Goal: Task Accomplishment & Management: Use online tool/utility

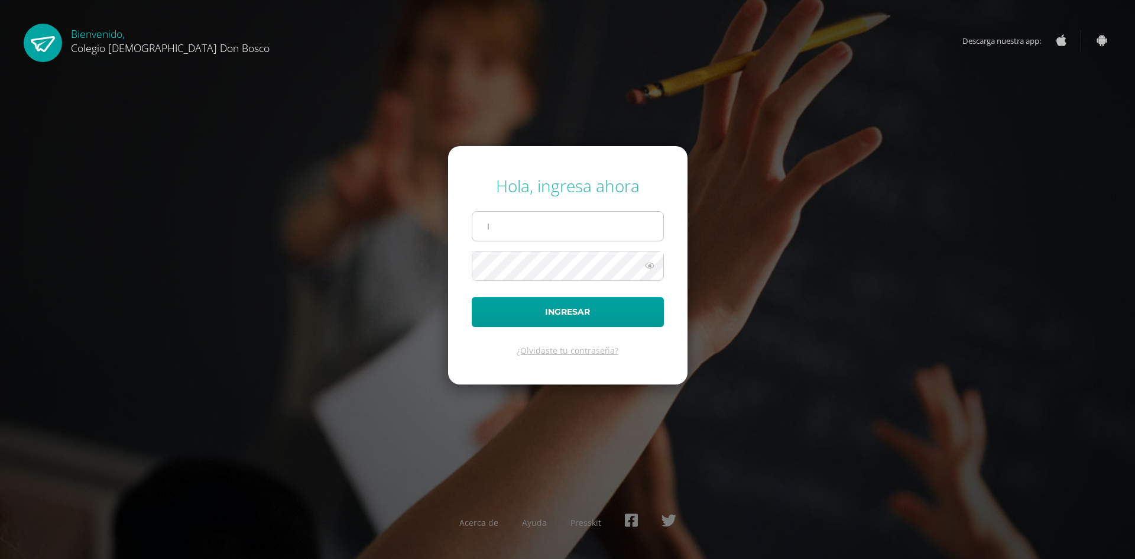
click at [525, 226] on input "I" at bounding box center [567, 226] width 191 height 29
drag, startPoint x: 525, startPoint y: 226, endPoint x: 446, endPoint y: 229, distance: 79.3
click at [446, 229] on div "Hola, ingresa ahora I Ingresar ¿Olvidaste tu contraseña? Acerca de Ayuda Pressk…" at bounding box center [567, 279] width 763 height 228
type input "[EMAIL_ADDRESS][DOMAIN_NAME]"
click at [472, 297] on button "Ingresar" at bounding box center [568, 312] width 192 height 30
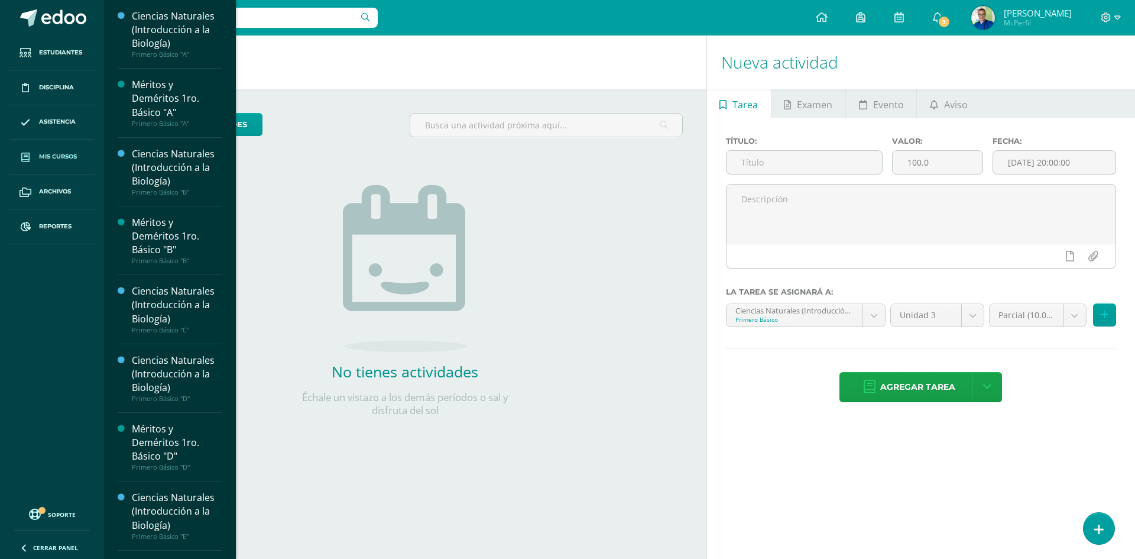
click at [63, 155] on span "Mis cursos" at bounding box center [58, 156] width 38 height 9
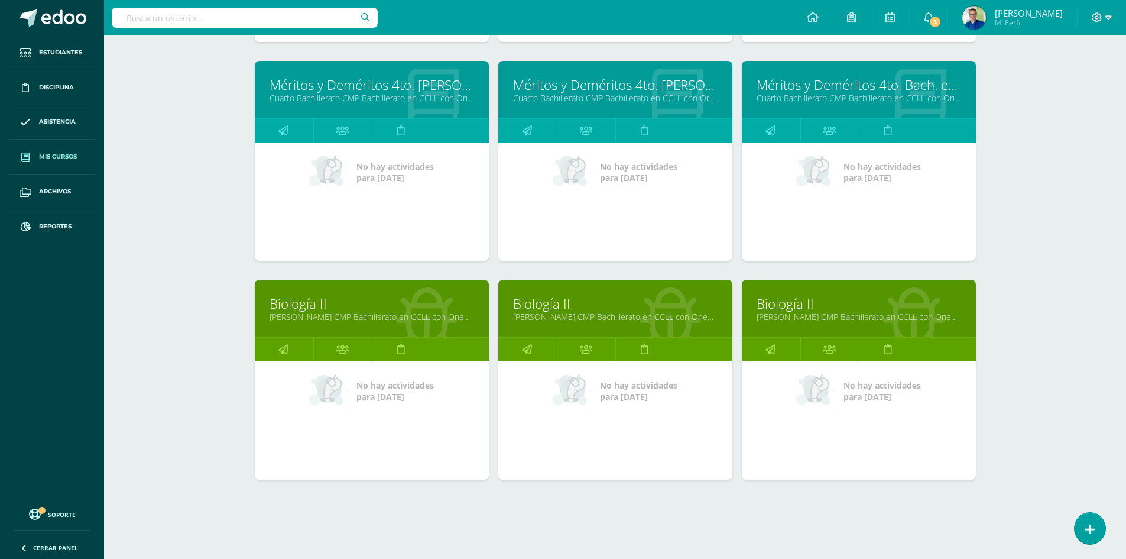
scroll to position [1042, 0]
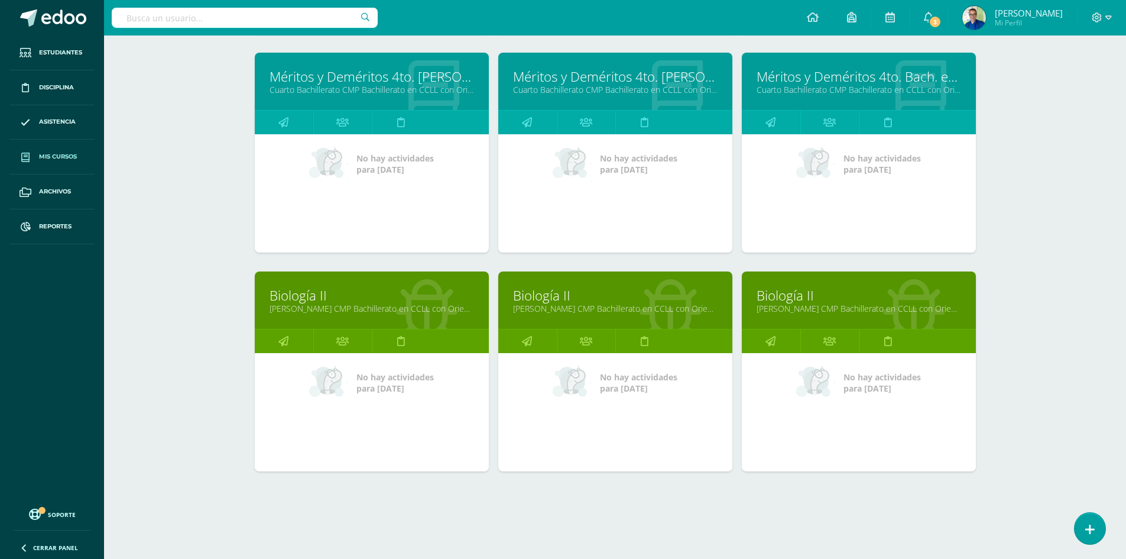
click at [554, 295] on link "Biología II" at bounding box center [615, 295] width 205 height 18
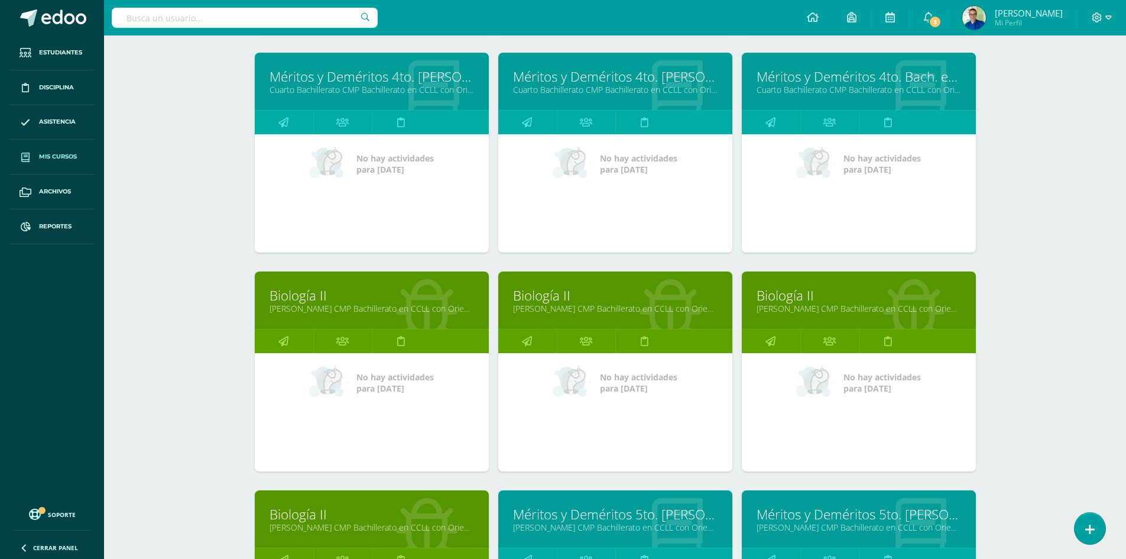
click at [554, 295] on link "Biología II" at bounding box center [615, 295] width 205 height 18
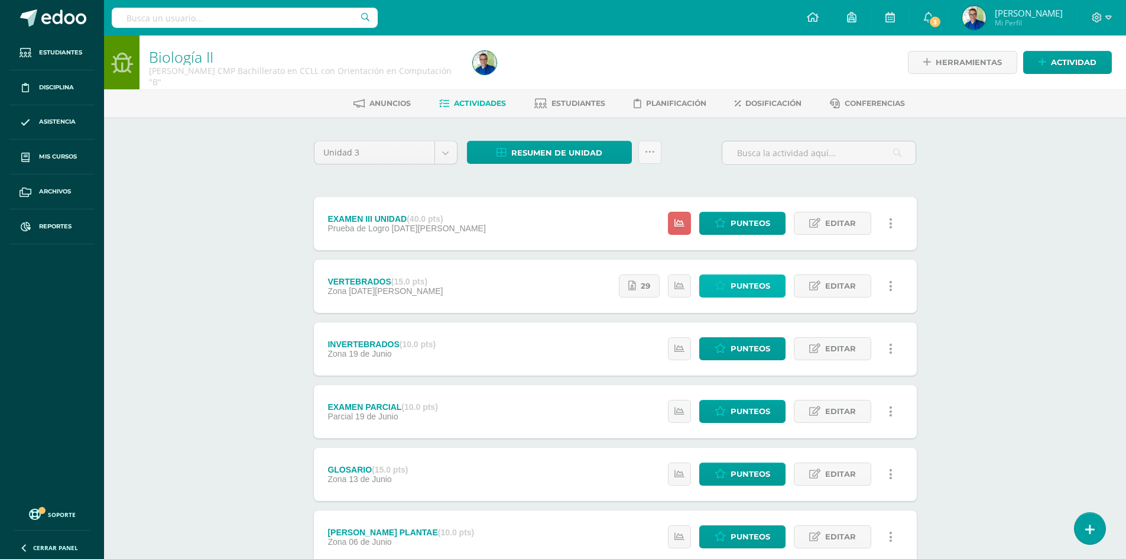
click at [735, 284] on span "Punteos" at bounding box center [751, 286] width 40 height 22
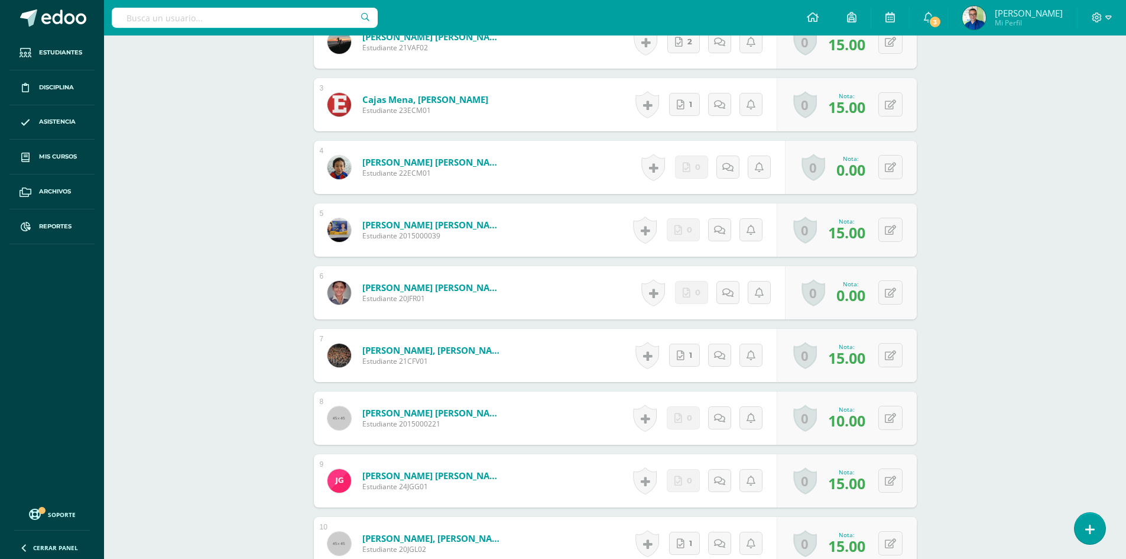
scroll to position [592, 0]
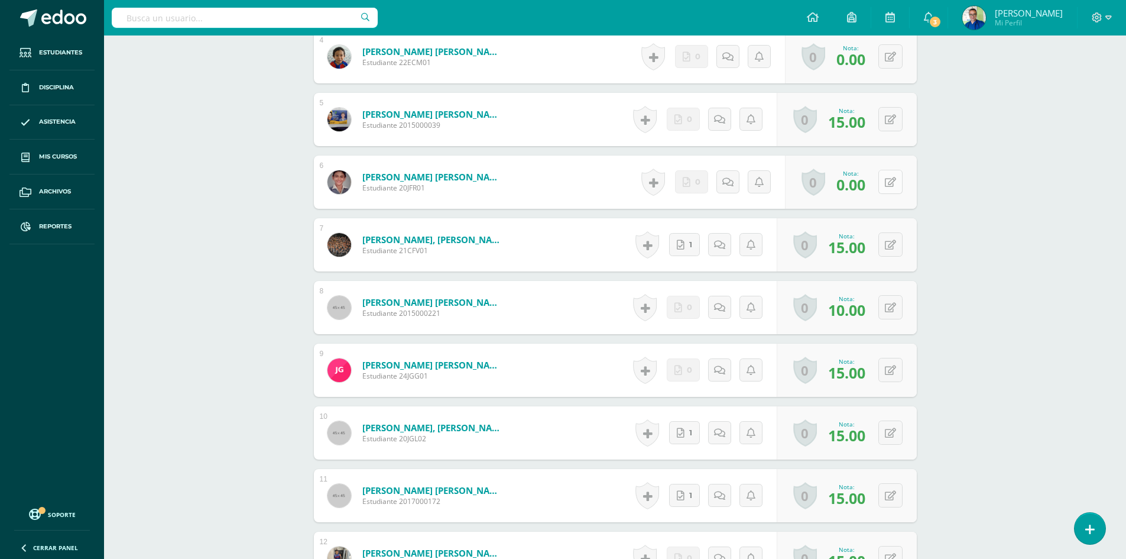
click at [888, 180] on button at bounding box center [890, 182] width 24 height 24
type input "15"
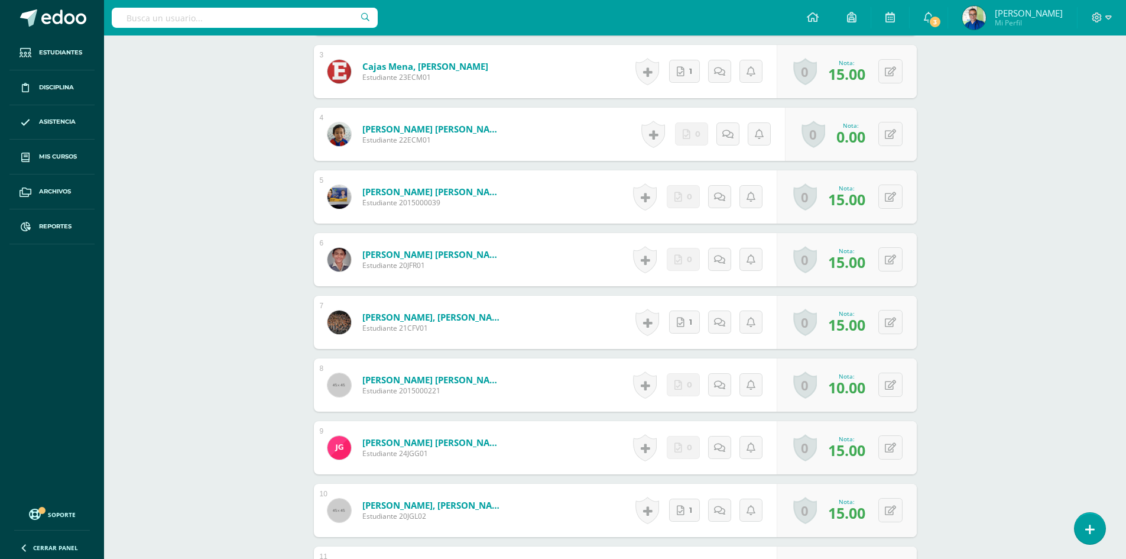
scroll to position [356, 0]
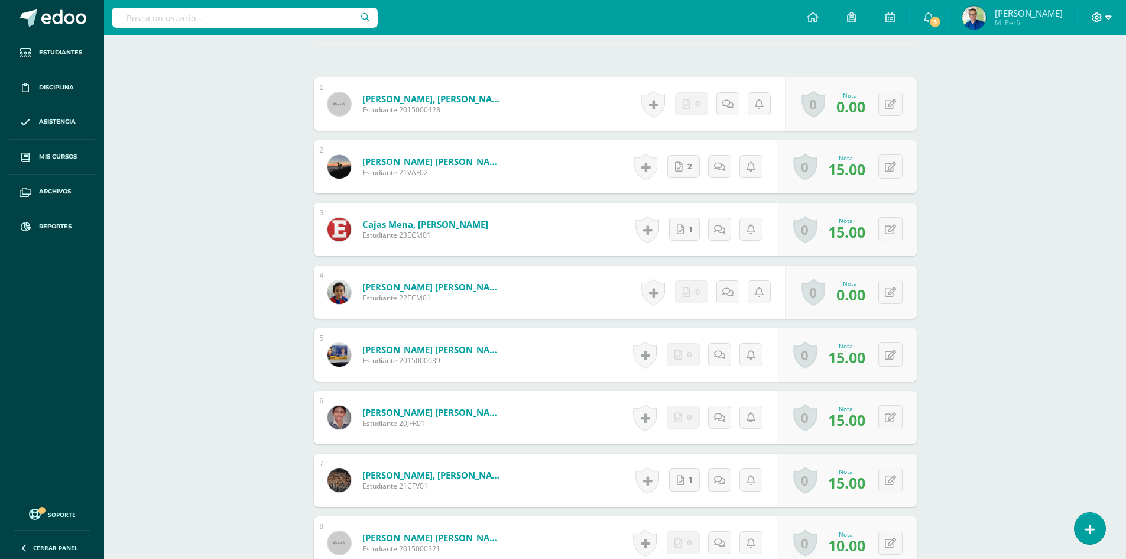
click at [1101, 21] on icon at bounding box center [1097, 17] width 11 height 11
click at [1076, 76] on span "Cerrar sesión" at bounding box center [1071, 80] width 53 height 11
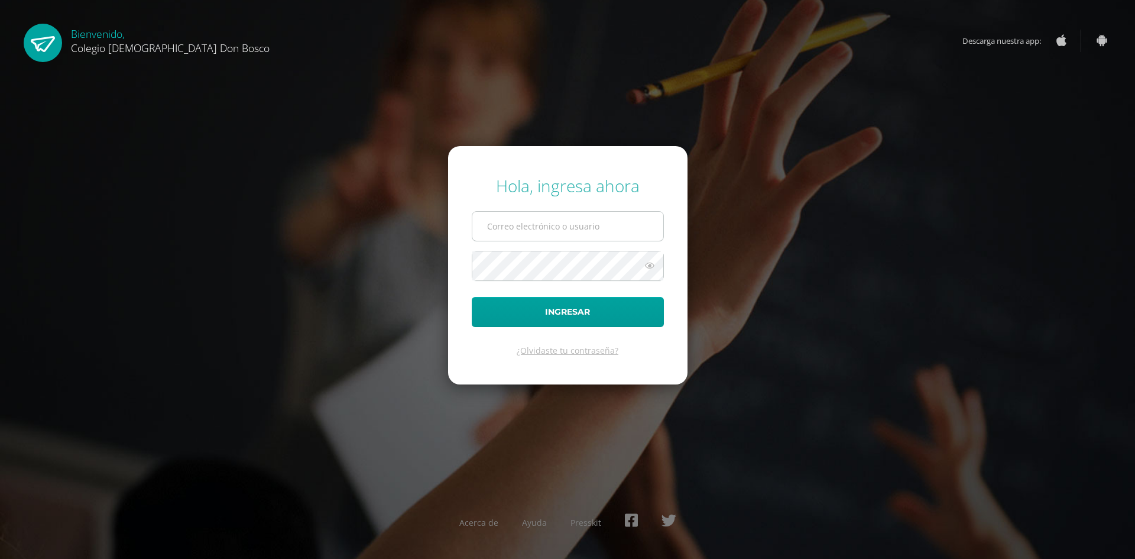
click at [547, 226] on input "text" at bounding box center [567, 226] width 191 height 29
type input "[EMAIL_ADDRESS][DOMAIN_NAME]"
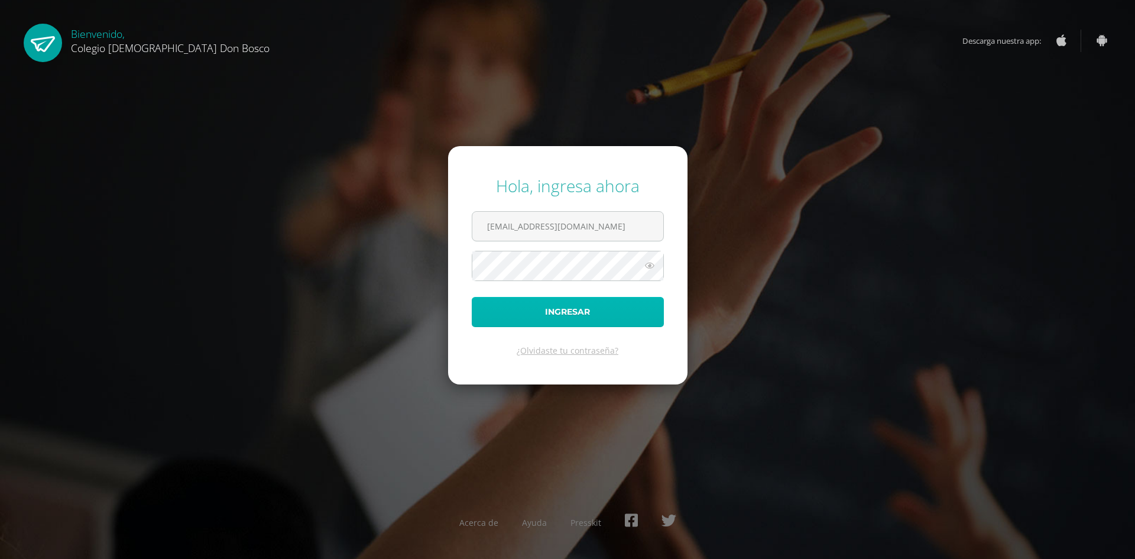
click at [520, 309] on button "Ingresar" at bounding box center [568, 312] width 192 height 30
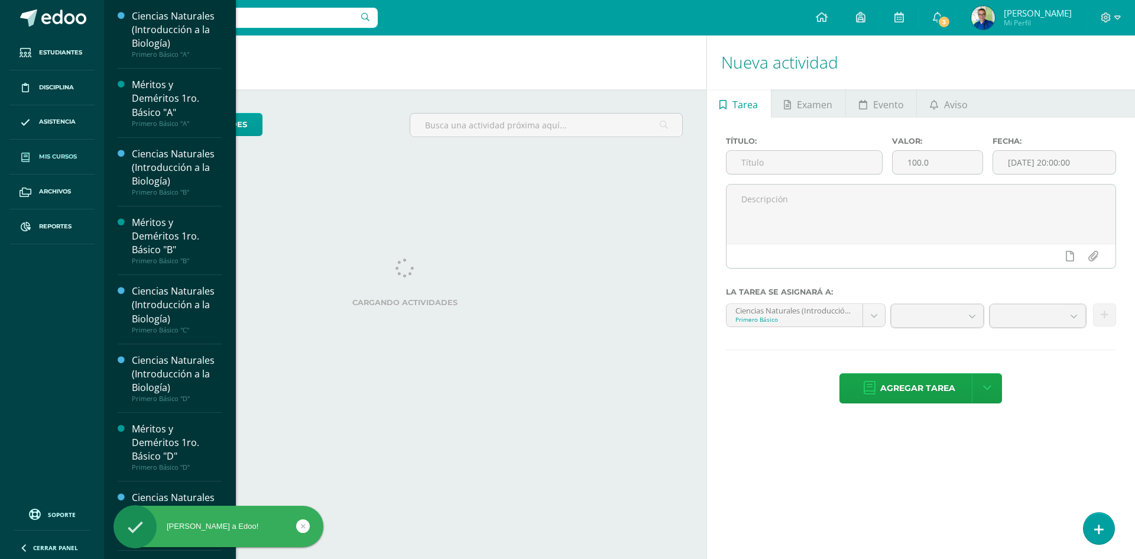
click at [57, 148] on link "Mis cursos" at bounding box center [51, 157] width 85 height 35
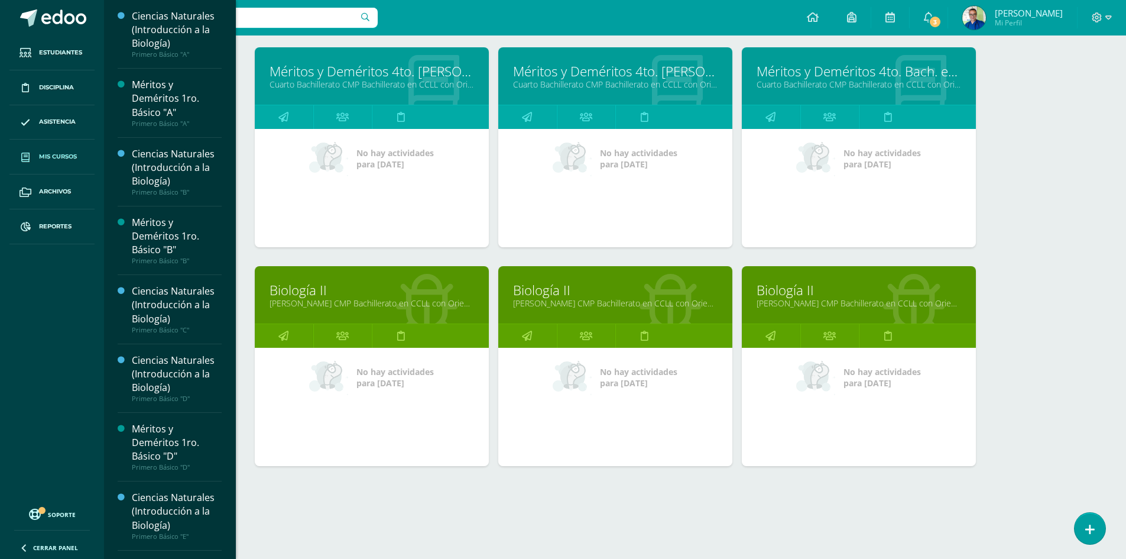
scroll to position [1048, 0]
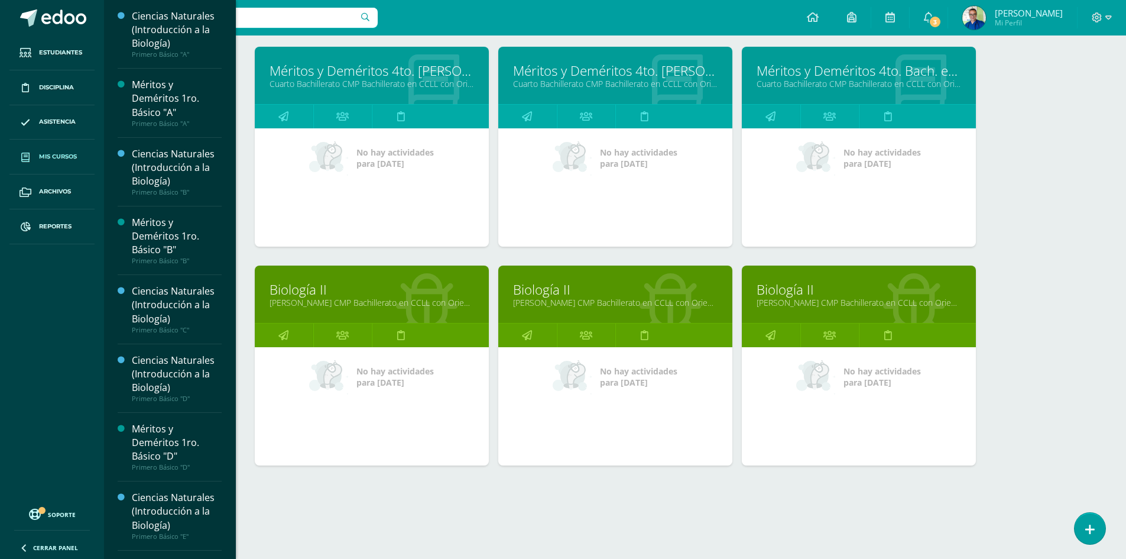
click at [576, 301] on link "[PERSON_NAME] CMP Bachillerato en CCLL con Orientación en Computación "B"" at bounding box center [615, 302] width 205 height 11
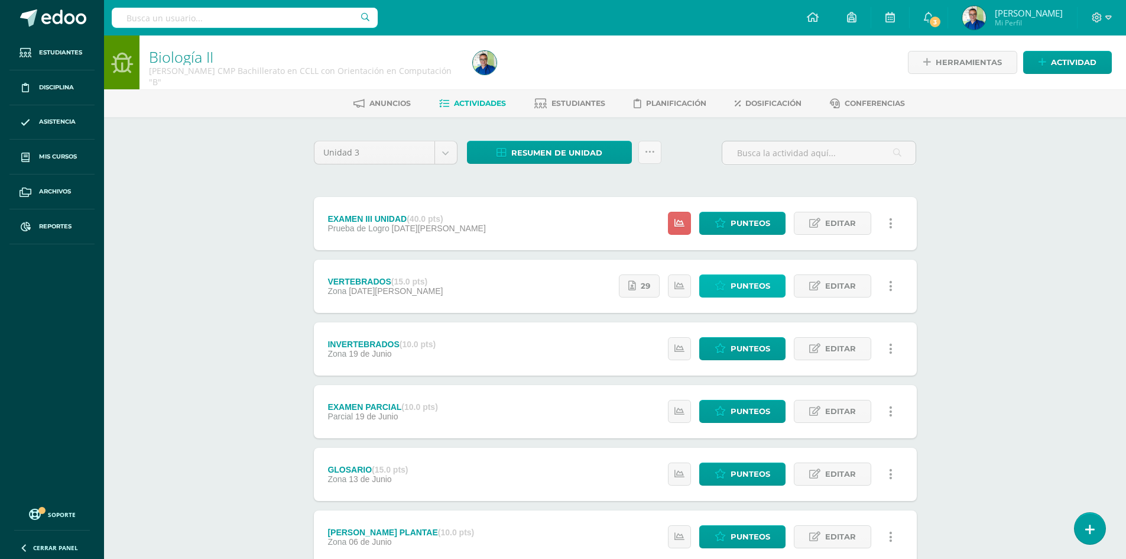
click at [742, 281] on span "Punteos" at bounding box center [751, 286] width 40 height 22
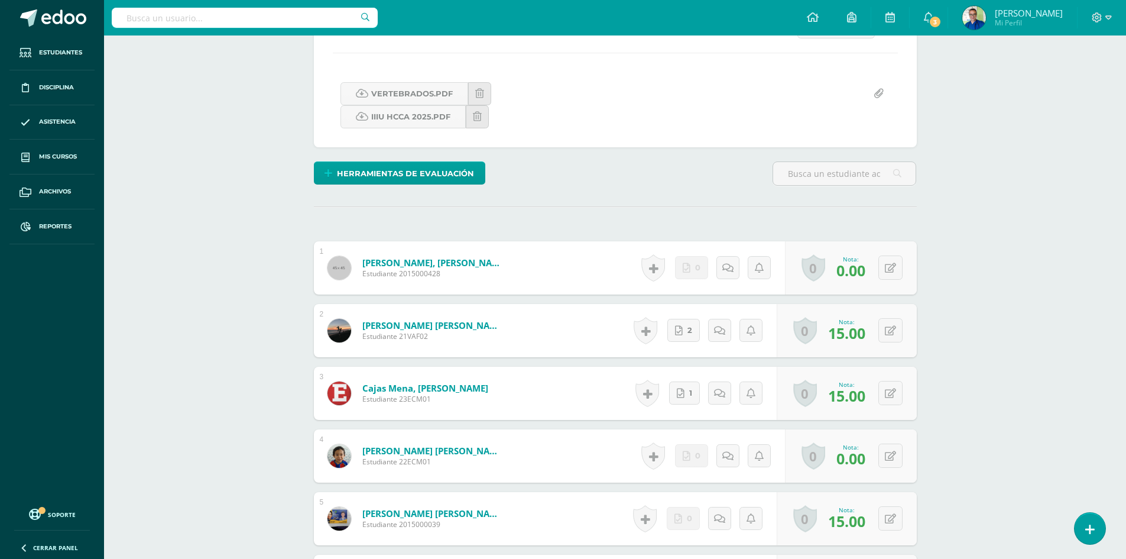
scroll to position [296, 0]
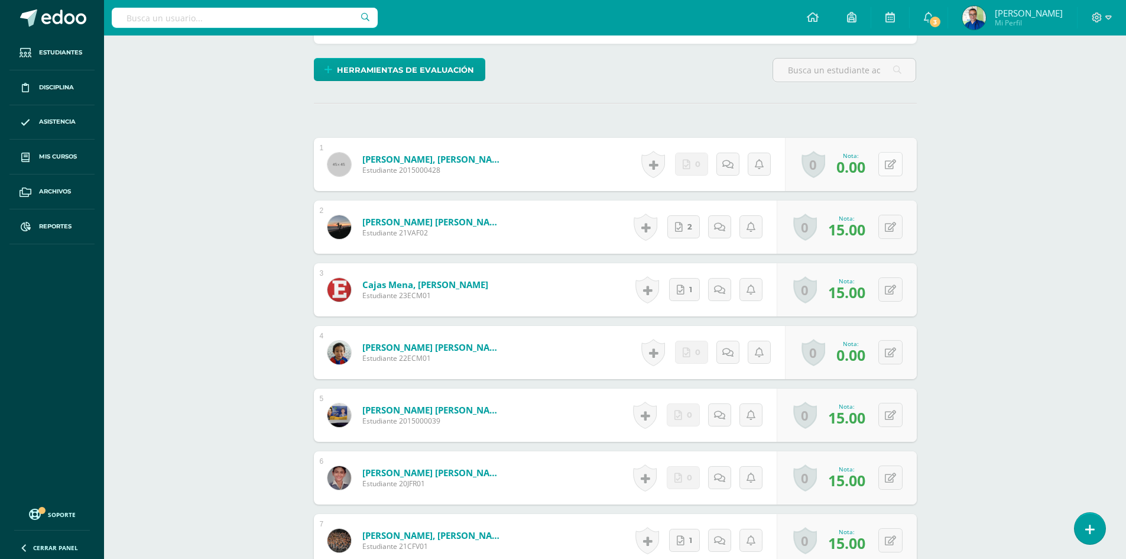
click at [886, 168] on button at bounding box center [890, 164] width 24 height 24
type input "14"
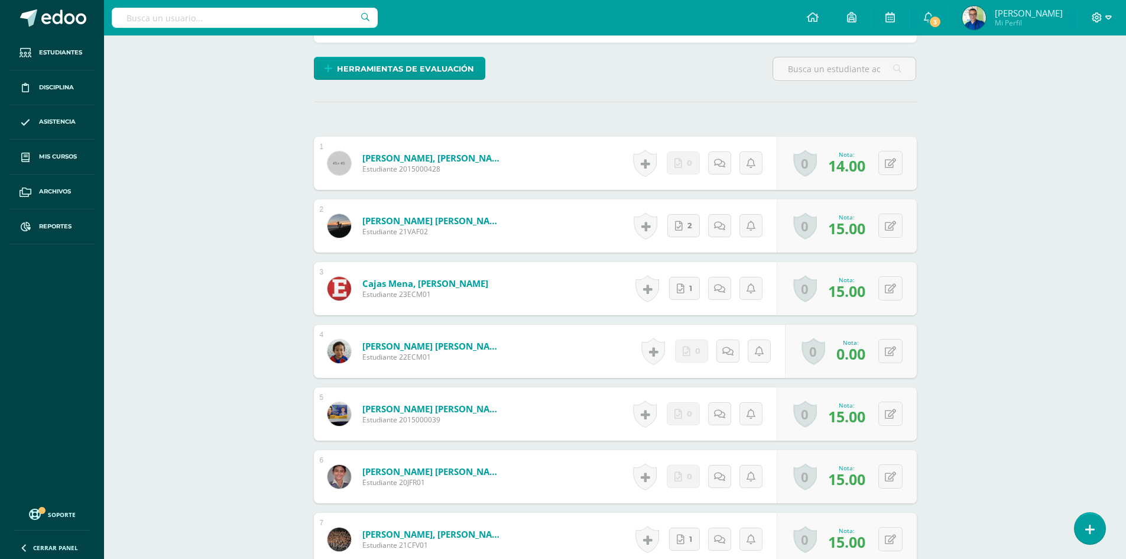
click at [1100, 21] on icon at bounding box center [1097, 17] width 11 height 11
click at [1071, 85] on span "Cerrar sesión" at bounding box center [1071, 80] width 53 height 11
